Goal: Task Accomplishment & Management: Complete application form

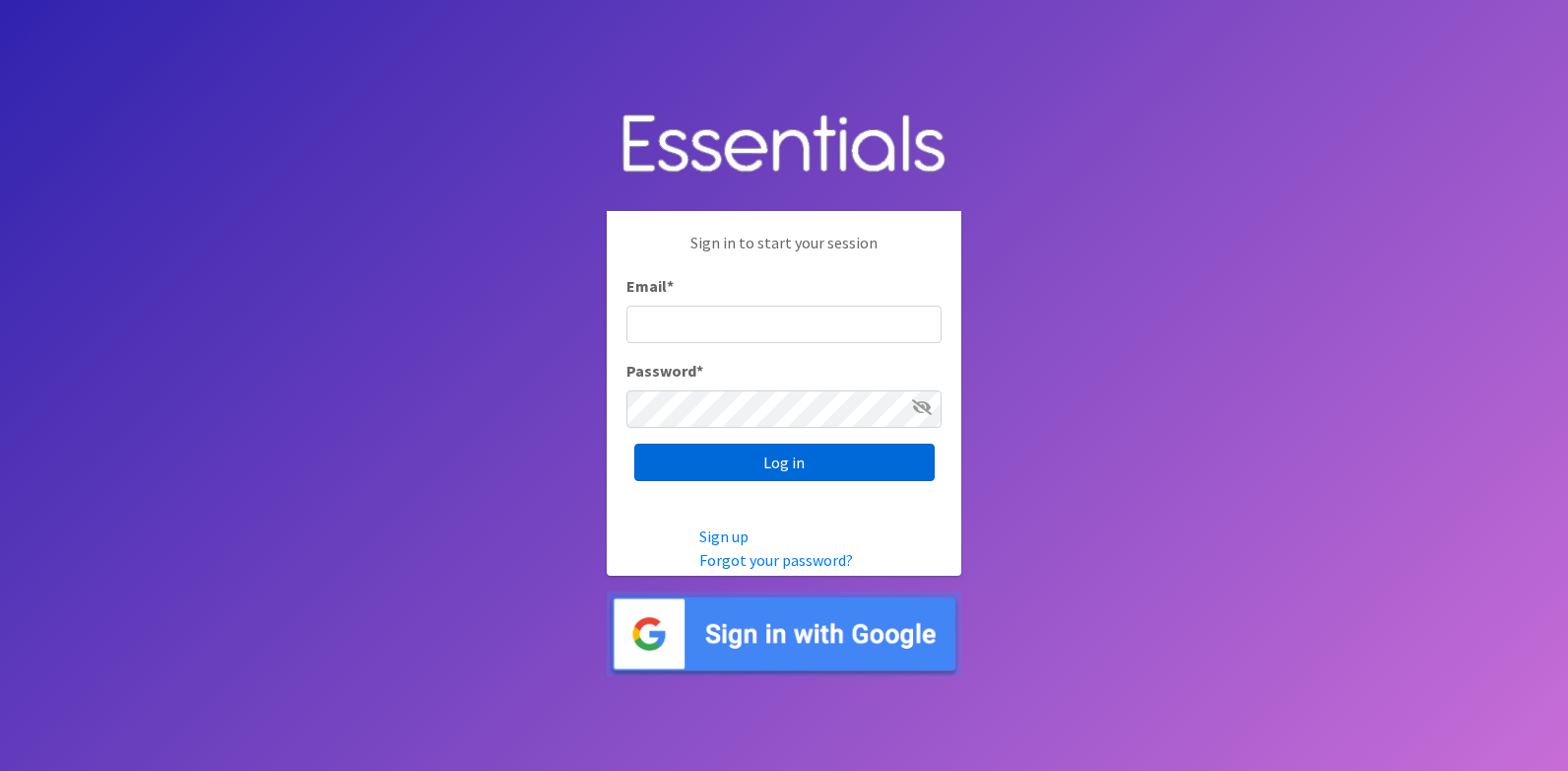
type input "[EMAIL_ADDRESS][DOMAIN_NAME]"
click at [823, 465] on input "Log in" at bounding box center [784, 462] width 300 height 38
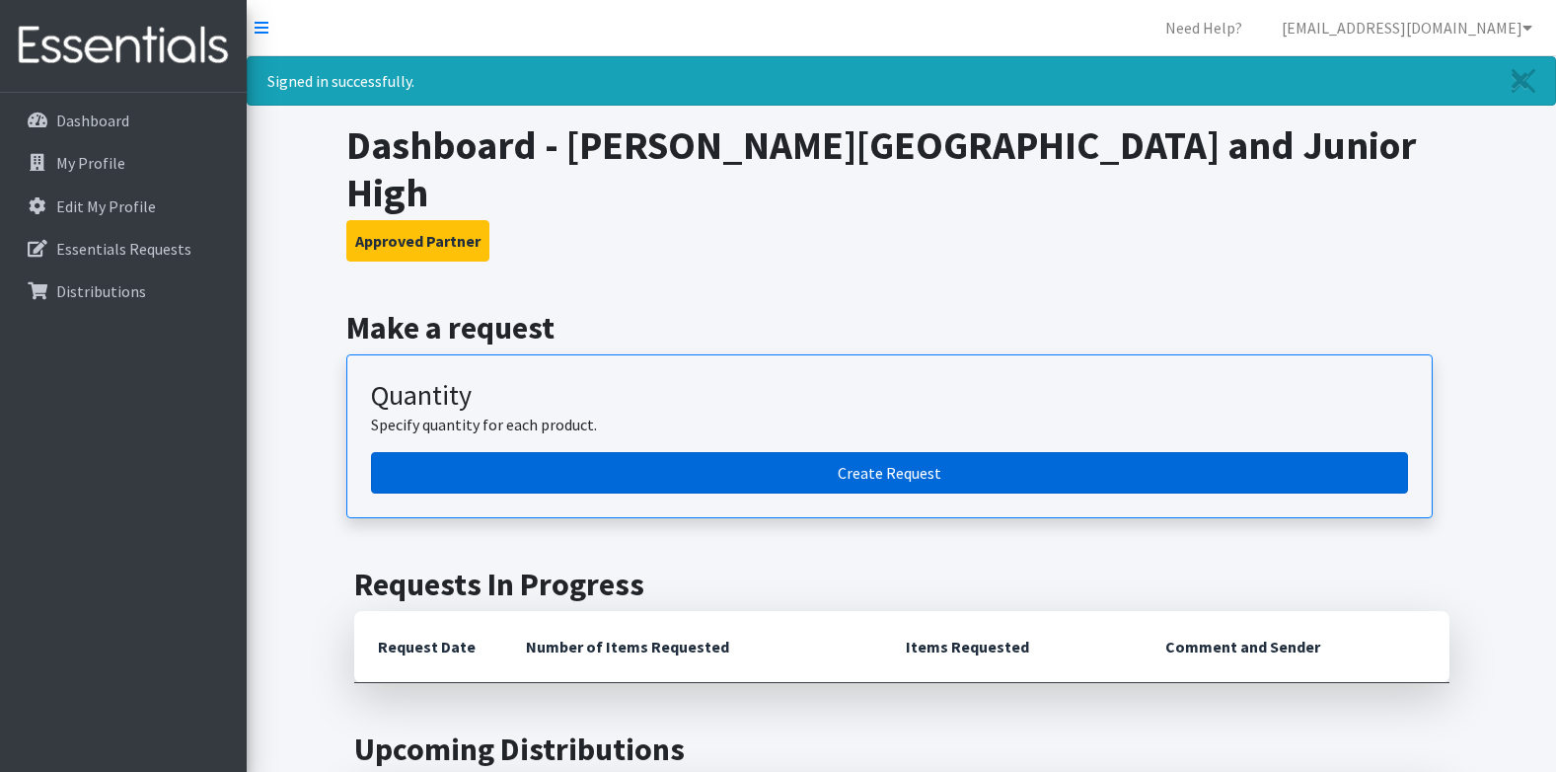
click at [768, 452] on link "Create Request" at bounding box center [889, 472] width 1037 height 41
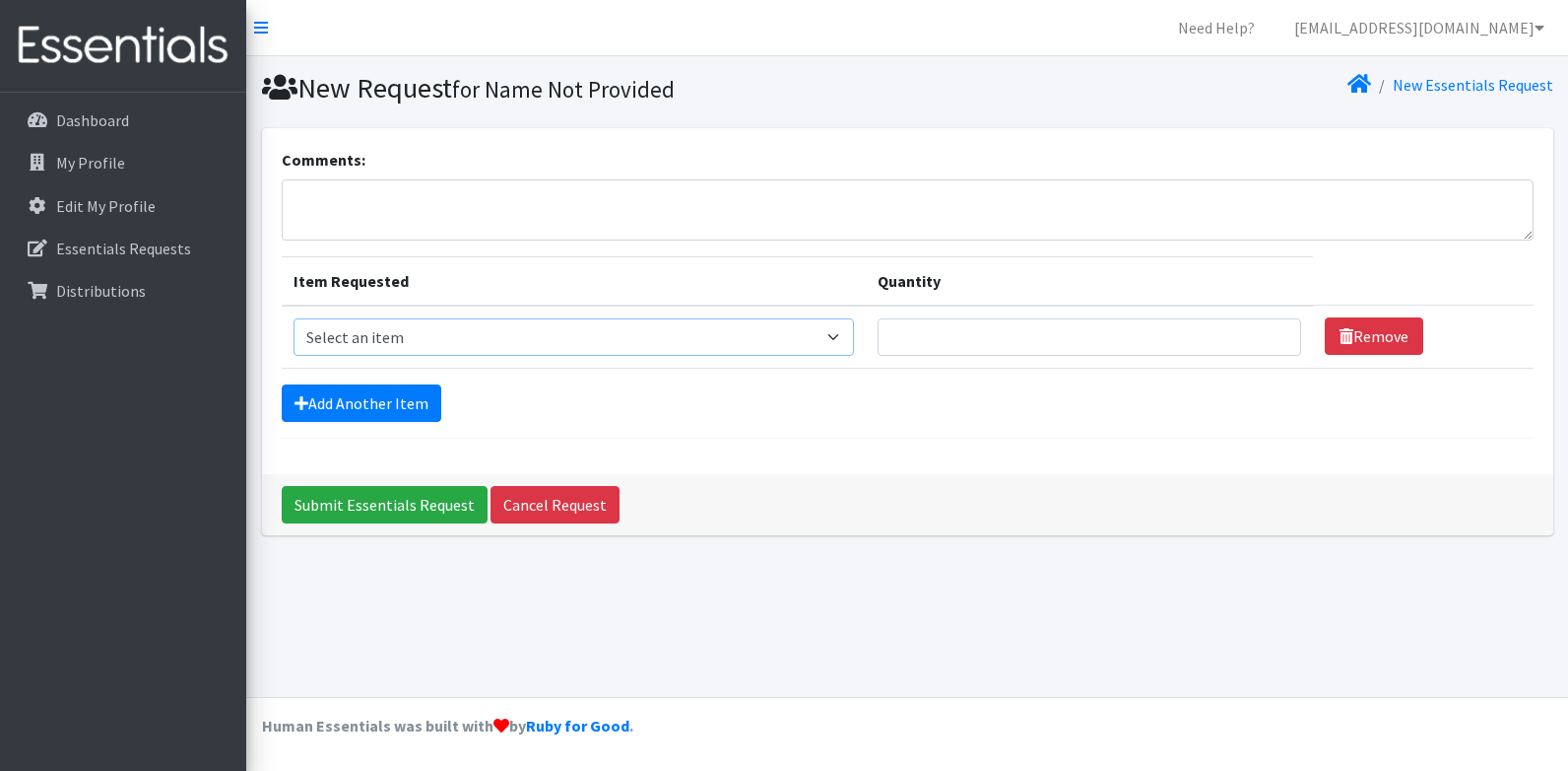
click at [350, 339] on select "Select an item Liners (Pack of 100) Makeup Bag (25) Pads 1 (Pack of 25) Pads 2 …" at bounding box center [574, 338] width 562 height 38
select select "13447"
click at [293, 319] on select "Select an item Liners (Pack of 100) Makeup Bag (25) Pads 1 (Pack of 25) Pads 2 …" at bounding box center [574, 338] width 562 height 38
click at [360, 398] on link "Add Another Item" at bounding box center [361, 403] width 160 height 38
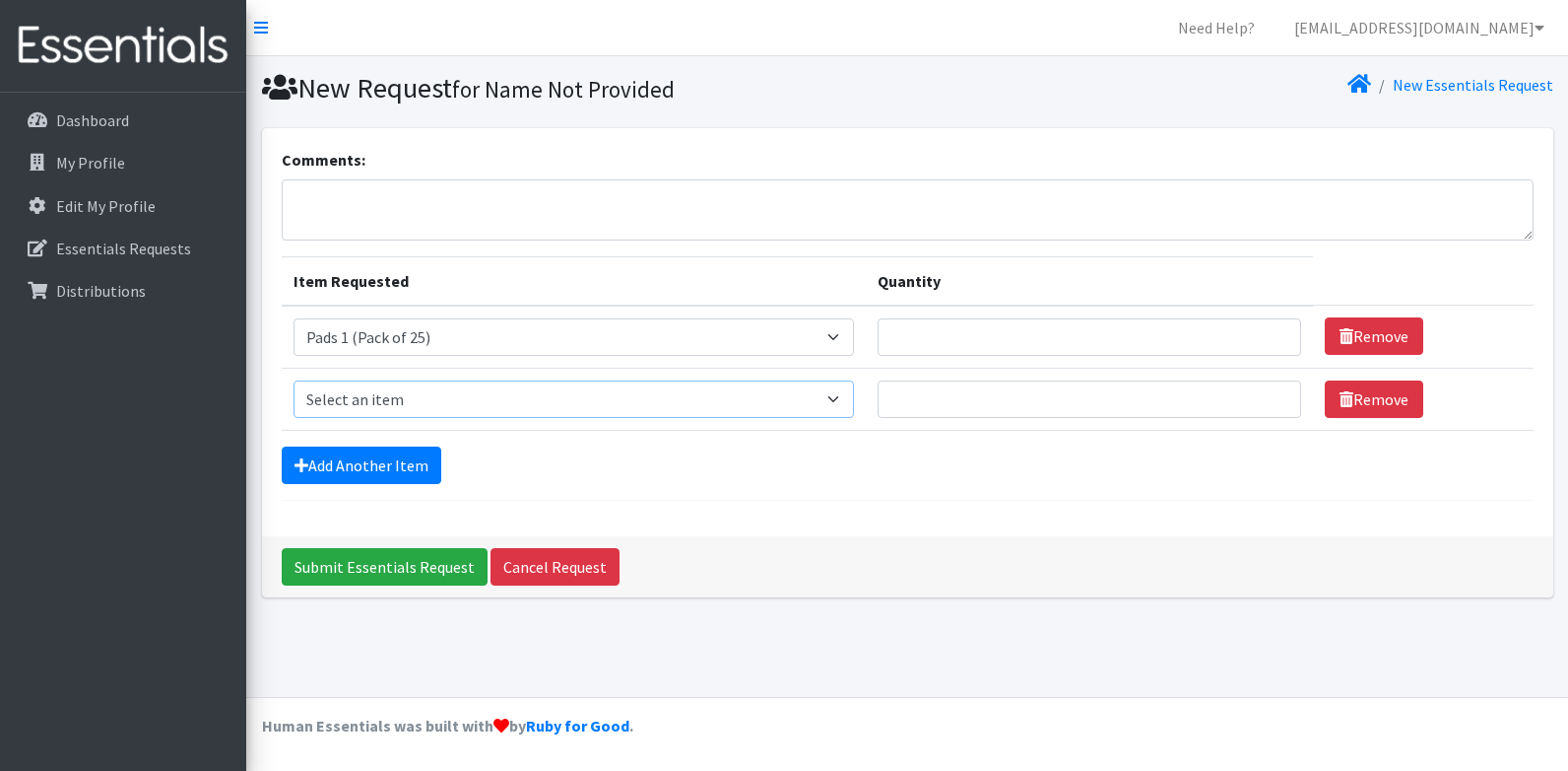
click at [362, 405] on select "Select an item Liners (Pack of 100) Makeup Bag (25) Pads 1 (Pack of 25) Pads 2 …" at bounding box center [574, 399] width 562 height 38
select select "13532"
click at [293, 381] on select "Select an item Liners (Pack of 100) Makeup Bag (25) Pads 1 (Pack of 25) Pads 2 …" at bounding box center [574, 399] width 562 height 38
click at [378, 472] on link "Add Another Item" at bounding box center [361, 465] width 160 height 38
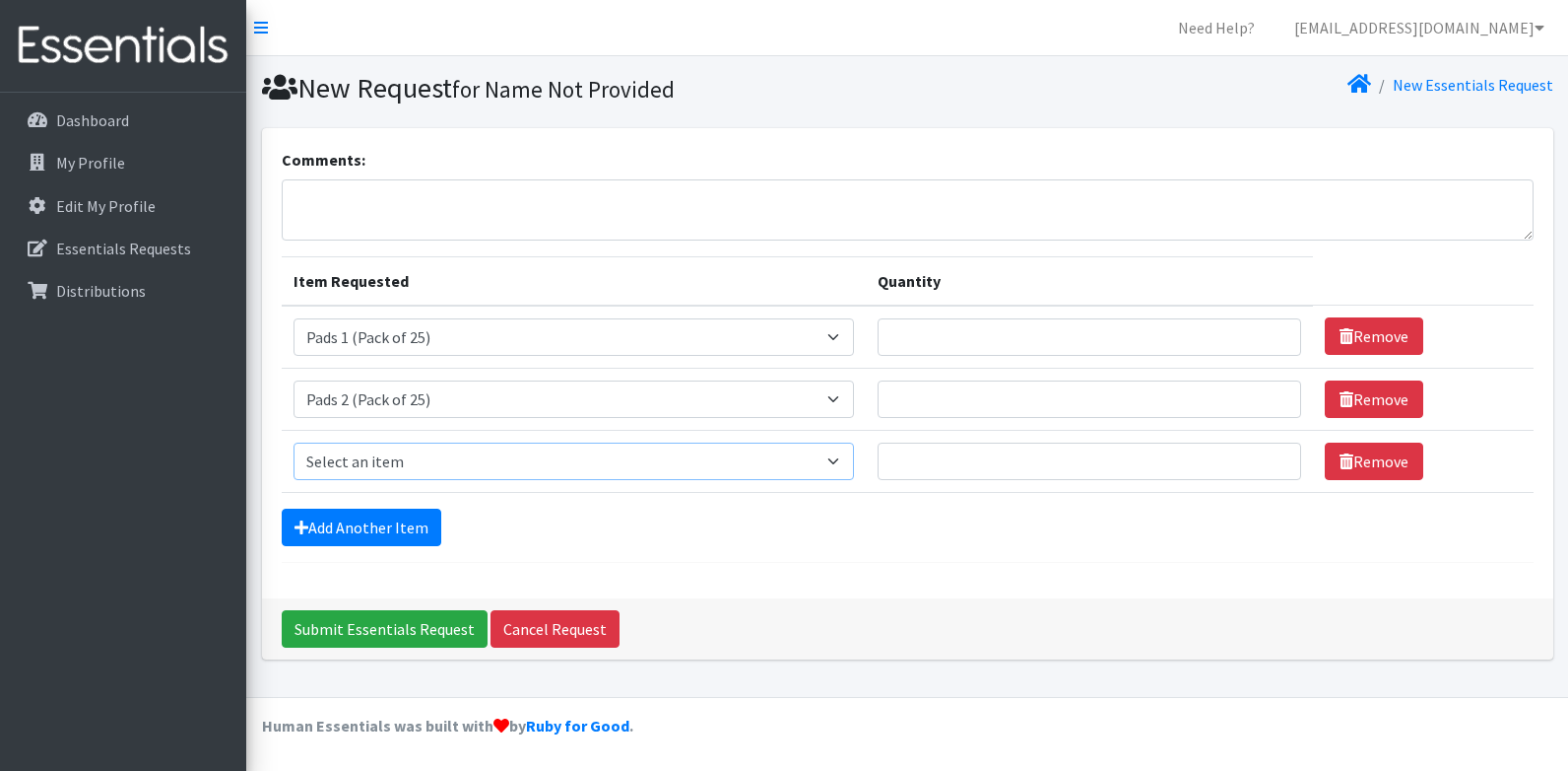
click at [373, 452] on select "Select an item Liners (Pack of 100) Makeup Bag (25) Pads 1 (Pack of 25) Pads 2 …" at bounding box center [574, 461] width 562 height 38
select select "13530"
click at [293, 442] on select "Select an item Liners (Pack of 100) Makeup Bag (25) Pads 1 (Pack of 25) Pads 2 …" at bounding box center [574, 461] width 562 height 38
click at [384, 523] on link "Add Another Item" at bounding box center [361, 527] width 160 height 38
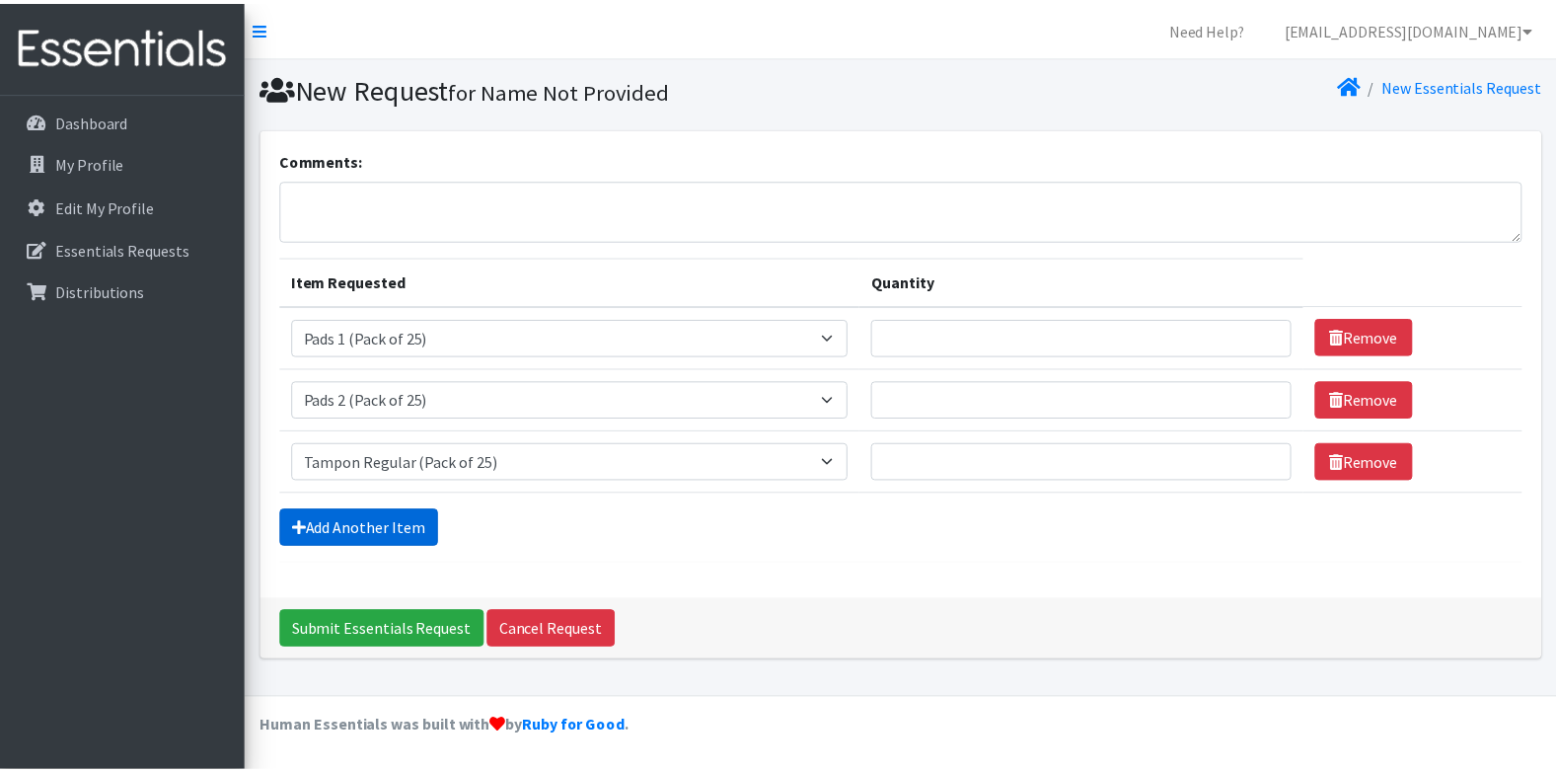
scroll to position [40, 0]
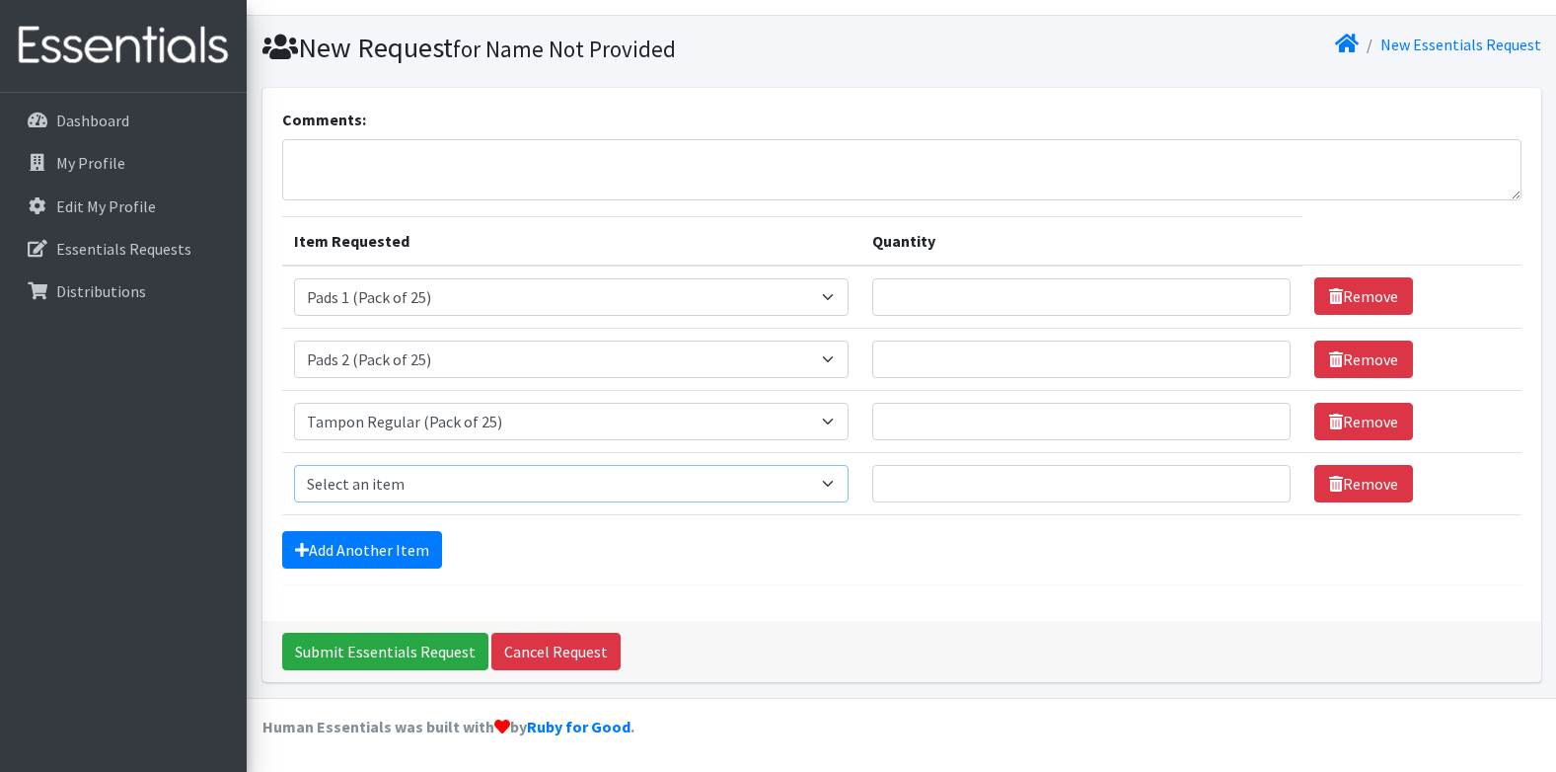
click at [368, 480] on select "Select an item Liners (Pack of 100) Makeup Bag (25) Pads 1 (Pack of 25) Pads 2 …" at bounding box center [572, 484] width 556 height 38
select select "13535"
click at [294, 465] on select "Select an item Liners (Pack of 100) Makeup Bag (25) Pads 1 (Pack of 25) Pads 2 …" at bounding box center [572, 484] width 556 height 38
click at [996, 296] on input "Quantity" at bounding box center [1081, 297] width 418 height 38
click at [994, 298] on input "Quantity" at bounding box center [1081, 297] width 418 height 38
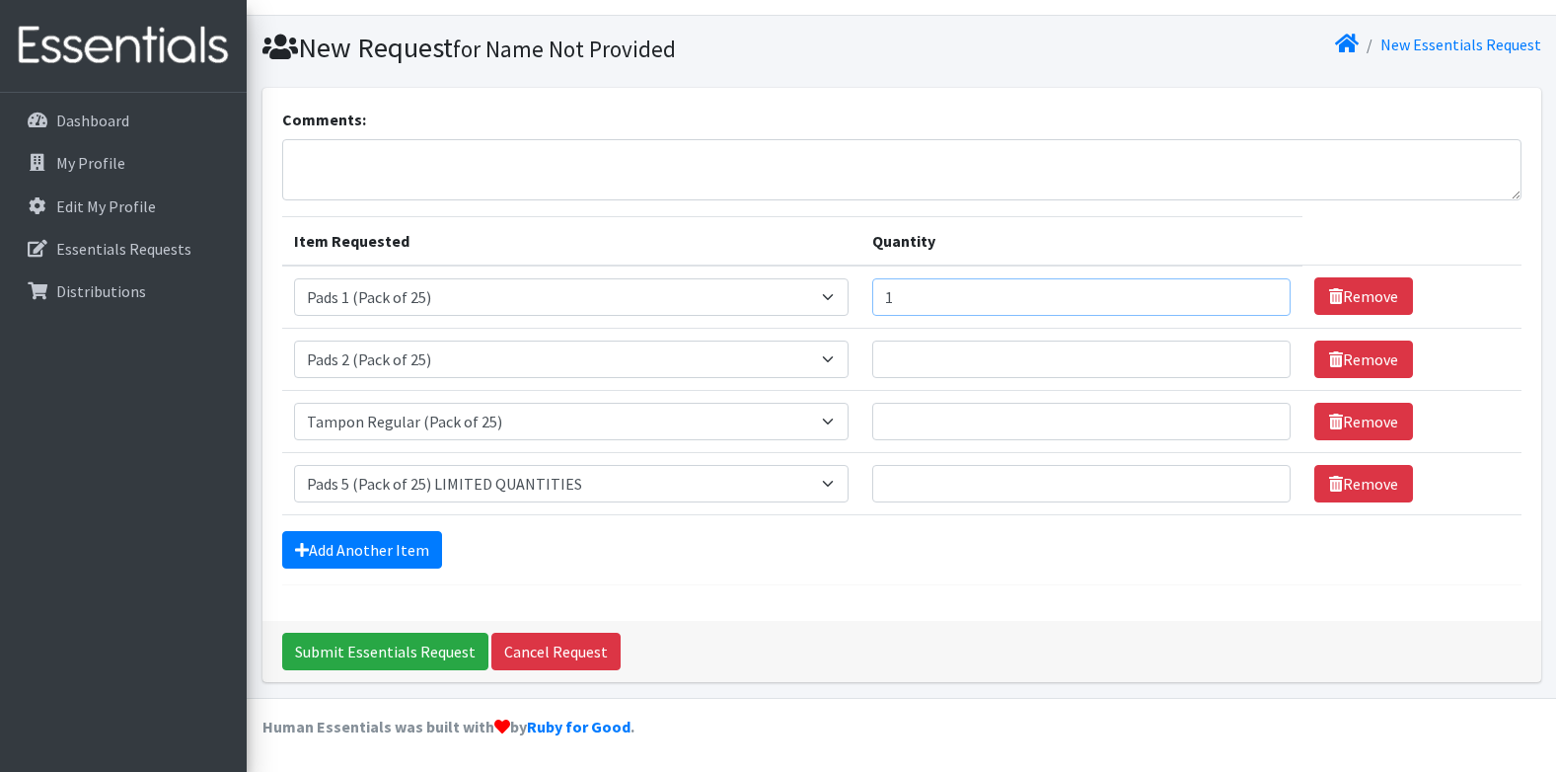
type input "1"
click at [919, 353] on input "Quantity" at bounding box center [1081, 359] width 418 height 38
type input "1"
click at [916, 419] on input "Quantity" at bounding box center [1081, 422] width 418 height 38
type input "1"
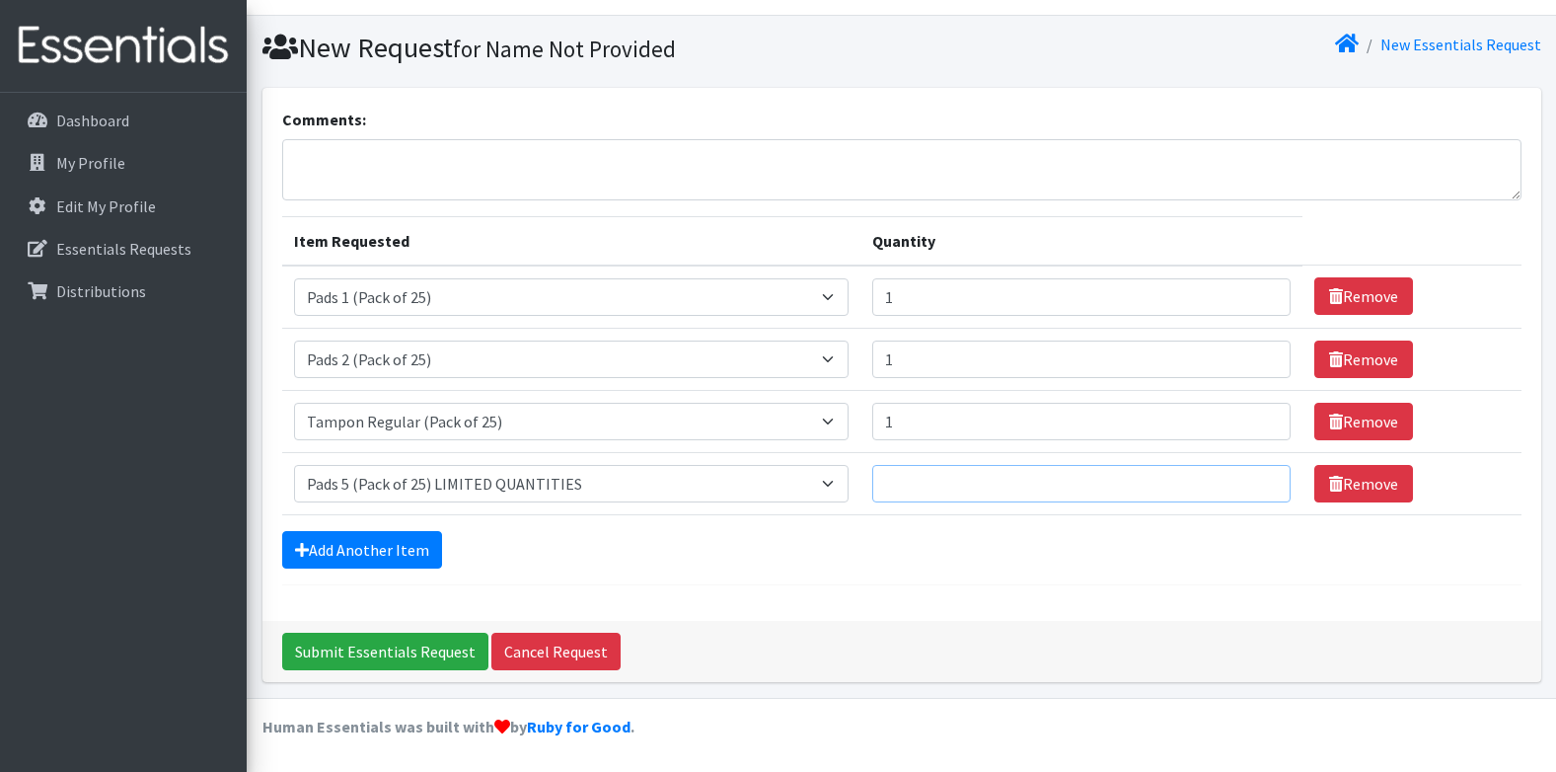
click at [933, 480] on input "Quantity" at bounding box center [1081, 484] width 418 height 38
type input "2"
click at [388, 651] on input "Submit Essentials Request" at bounding box center [385, 652] width 206 height 38
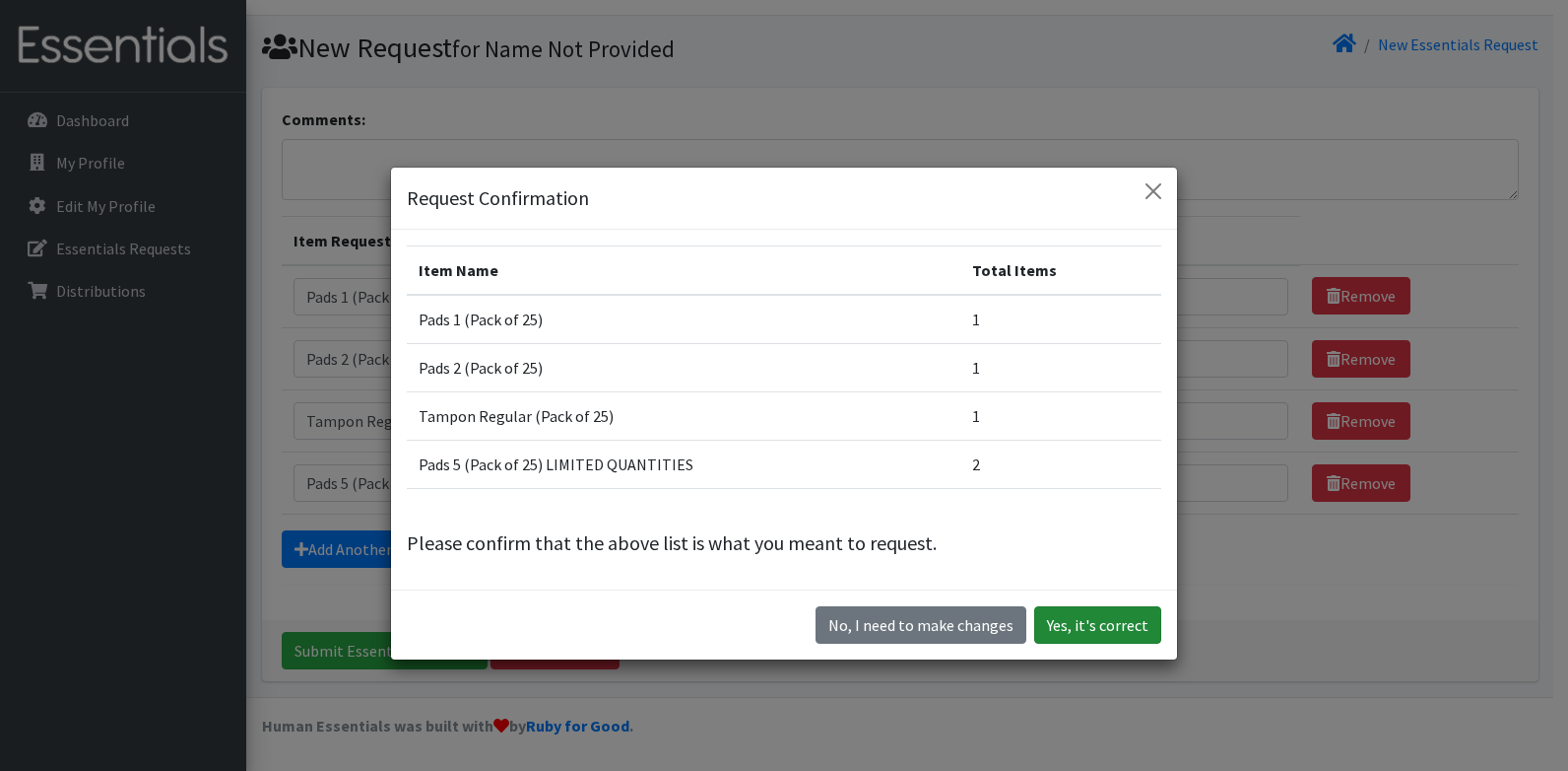
click at [1112, 619] on button "Yes, it's correct" at bounding box center [1097, 625] width 127 height 38
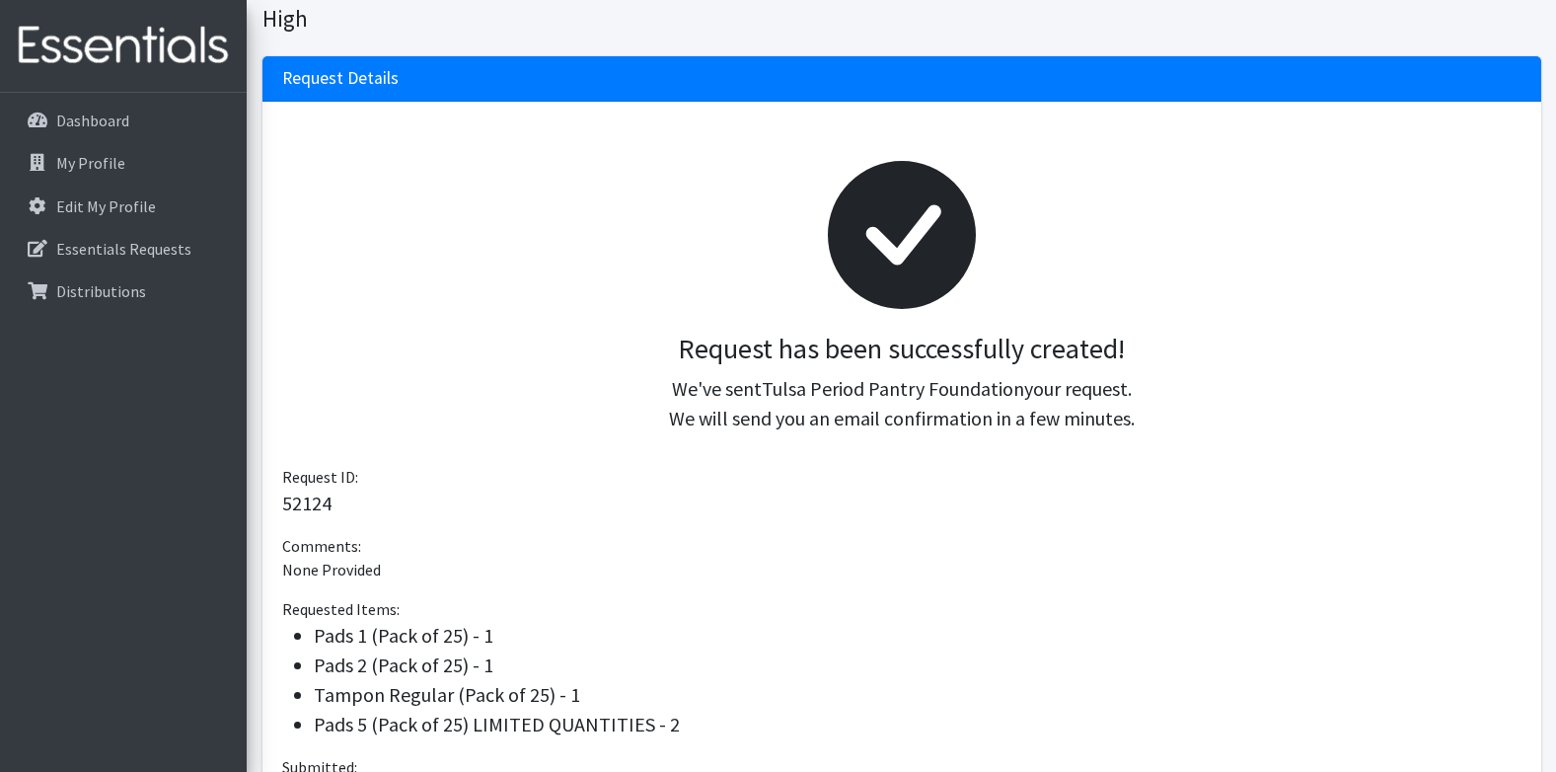
scroll to position [99, 0]
